Goal: Check status

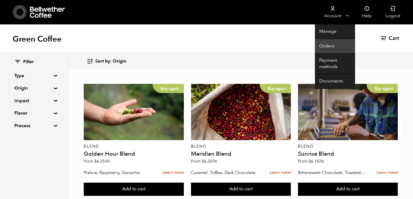
click at [329, 48] on link "Orders" at bounding box center [335, 46] width 40 height 15
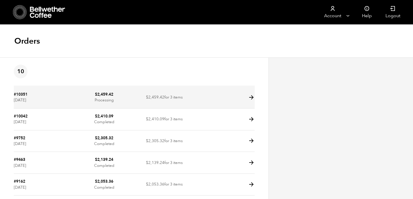
click at [228, 98] on td at bounding box center [224, 98] width 60 height 22
click at [251, 98] on icon at bounding box center [251, 97] width 7 height 7
